Goal: Use online tool/utility: Use online tool/utility

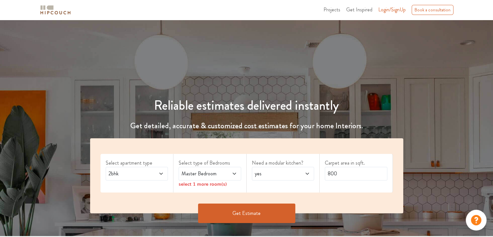
click at [168, 175] on div "Select apartment type 2bhk" at bounding box center [136, 173] width 73 height 39
click at [162, 174] on icon at bounding box center [160, 173] width 5 height 5
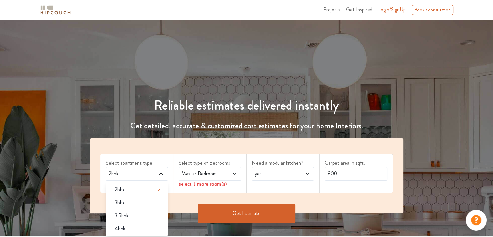
click at [141, 203] on div "3bhk" at bounding box center [139, 202] width 59 height 8
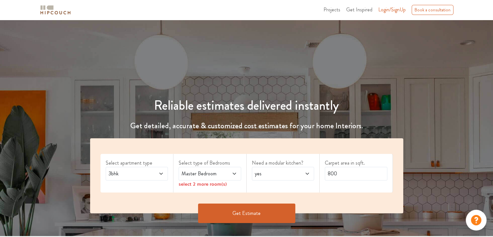
click at [233, 173] on icon at bounding box center [233, 173] width 3 height 2
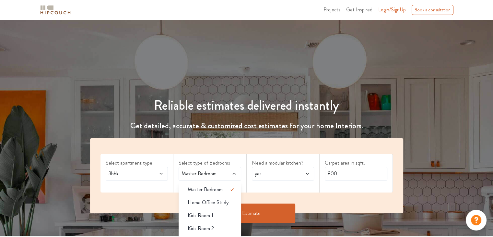
click at [257, 123] on h4 "Get detailed, accurate & customized cost estimates for your home Interiors." at bounding box center [246, 125] width 321 height 9
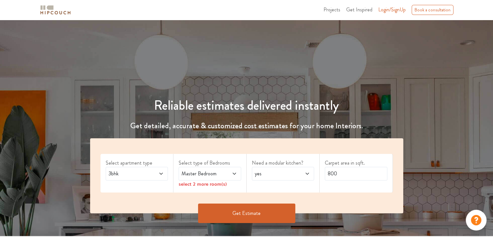
click at [234, 173] on icon at bounding box center [233, 173] width 3 height 2
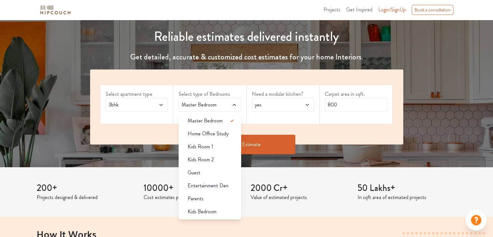
scroll to position [70, 0]
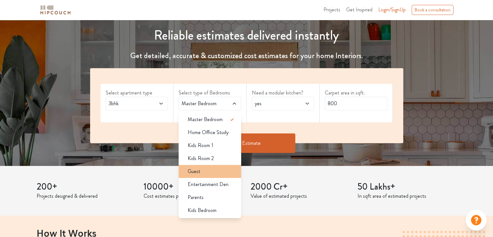
click at [215, 172] on div "Guest" at bounding box center [211, 171] width 59 height 8
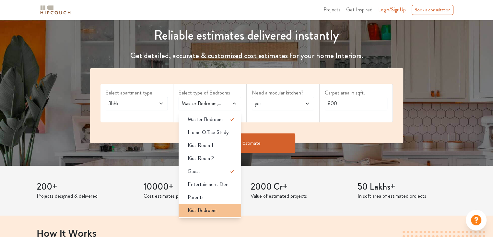
click at [211, 212] on span "Kids Bedroom" at bounding box center [202, 210] width 29 height 8
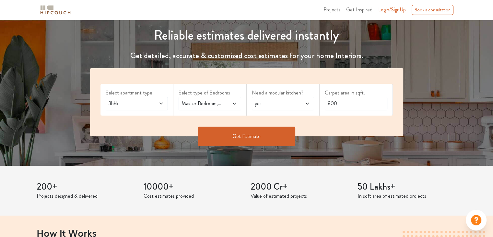
click at [288, 104] on span "yes" at bounding box center [274, 104] width 42 height 8
click at [397, 126] on div "Get Estimate" at bounding box center [246, 135] width 321 height 19
